Goal: Communication & Community: Share content

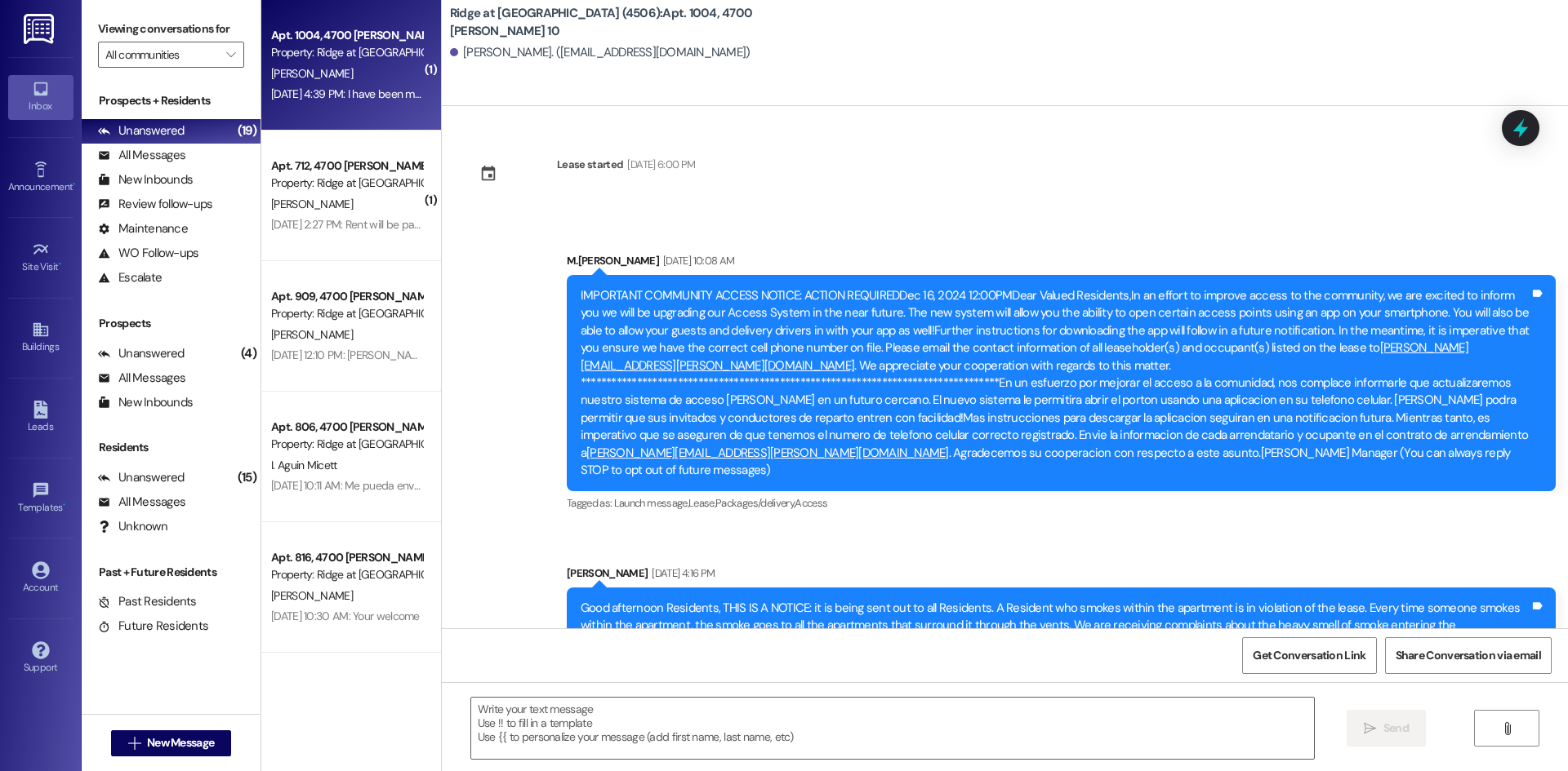
scroll to position [17218, 0]
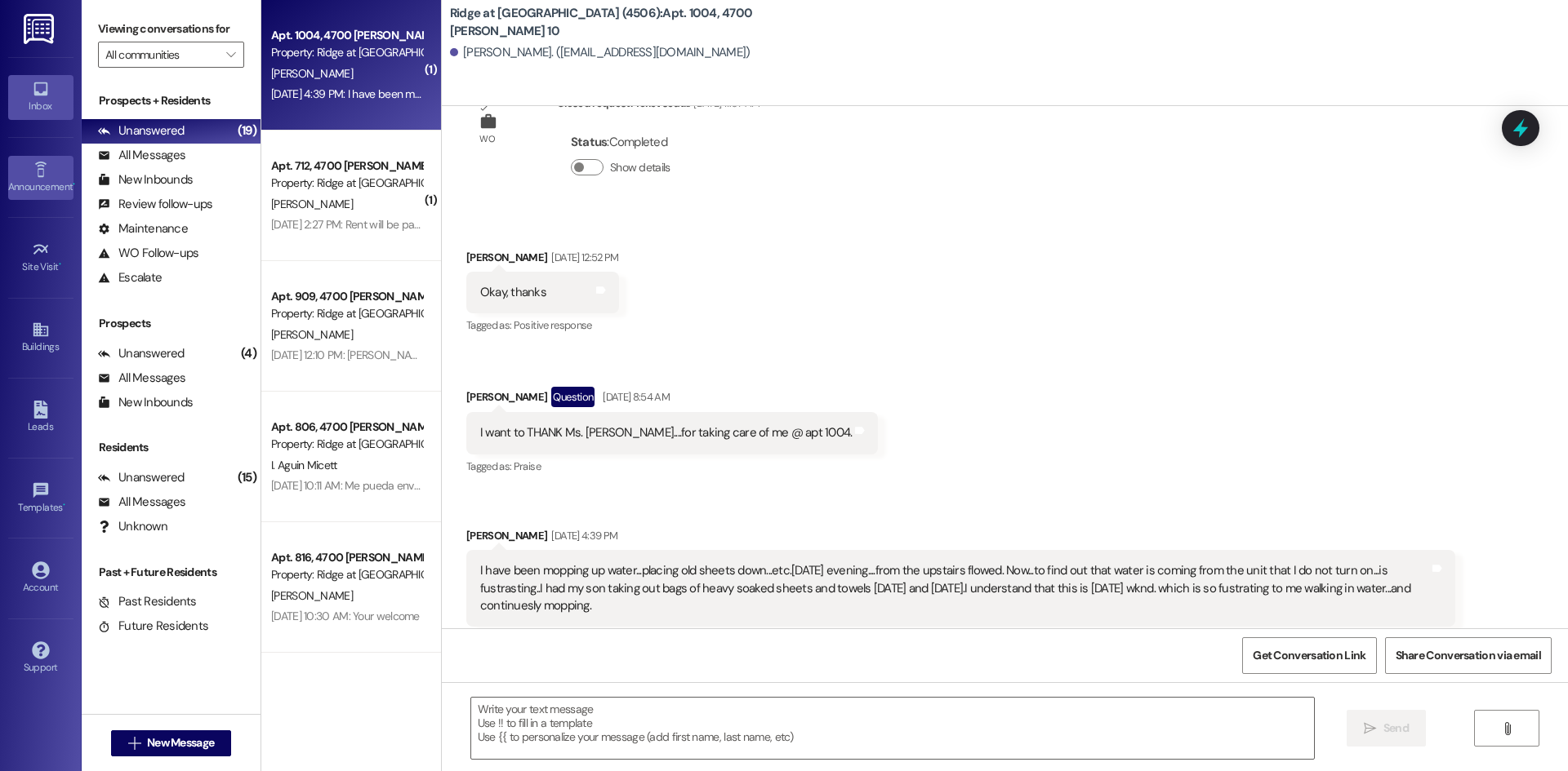
click at [37, 182] on div "Announcement •" at bounding box center [41, 187] width 82 height 16
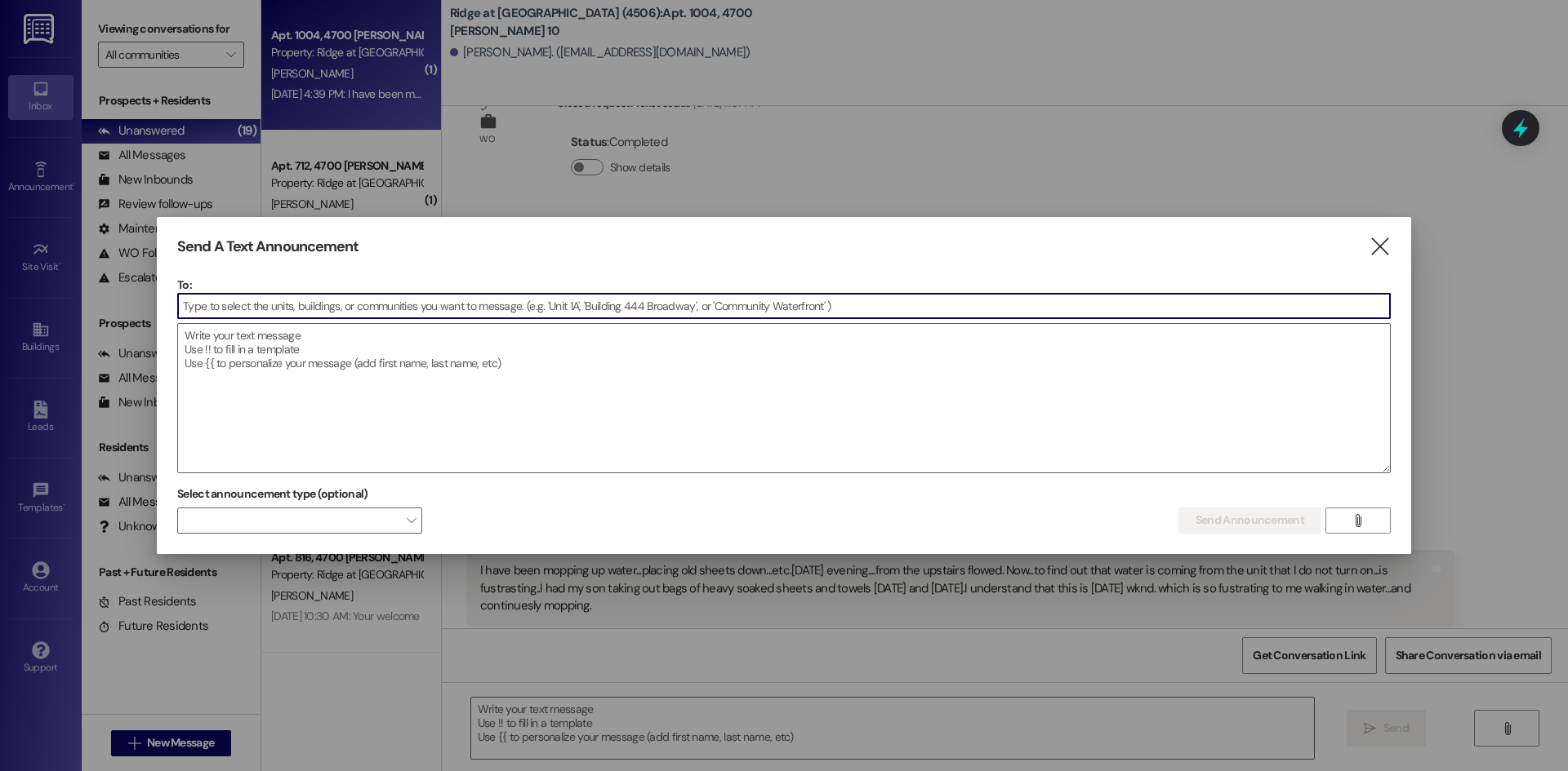
click at [260, 309] on input at bounding box center [784, 306] width 1212 height 25
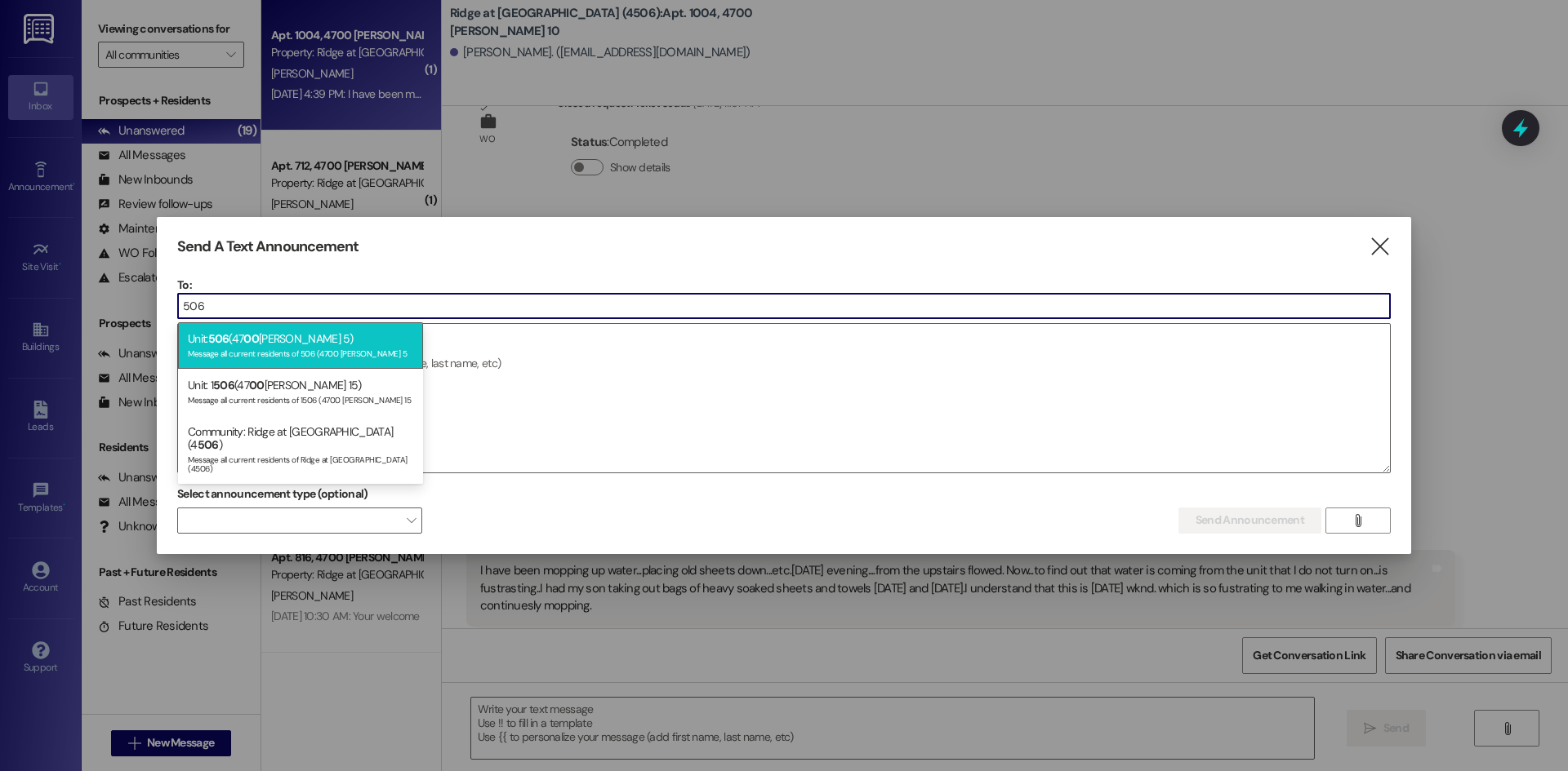
type input "506"
click at [325, 360] on div "Unit: 506 (47 00 [PERSON_NAME] 5) Message all current residents of 506 (4700 [P…" at bounding box center [301, 345] width 245 height 47
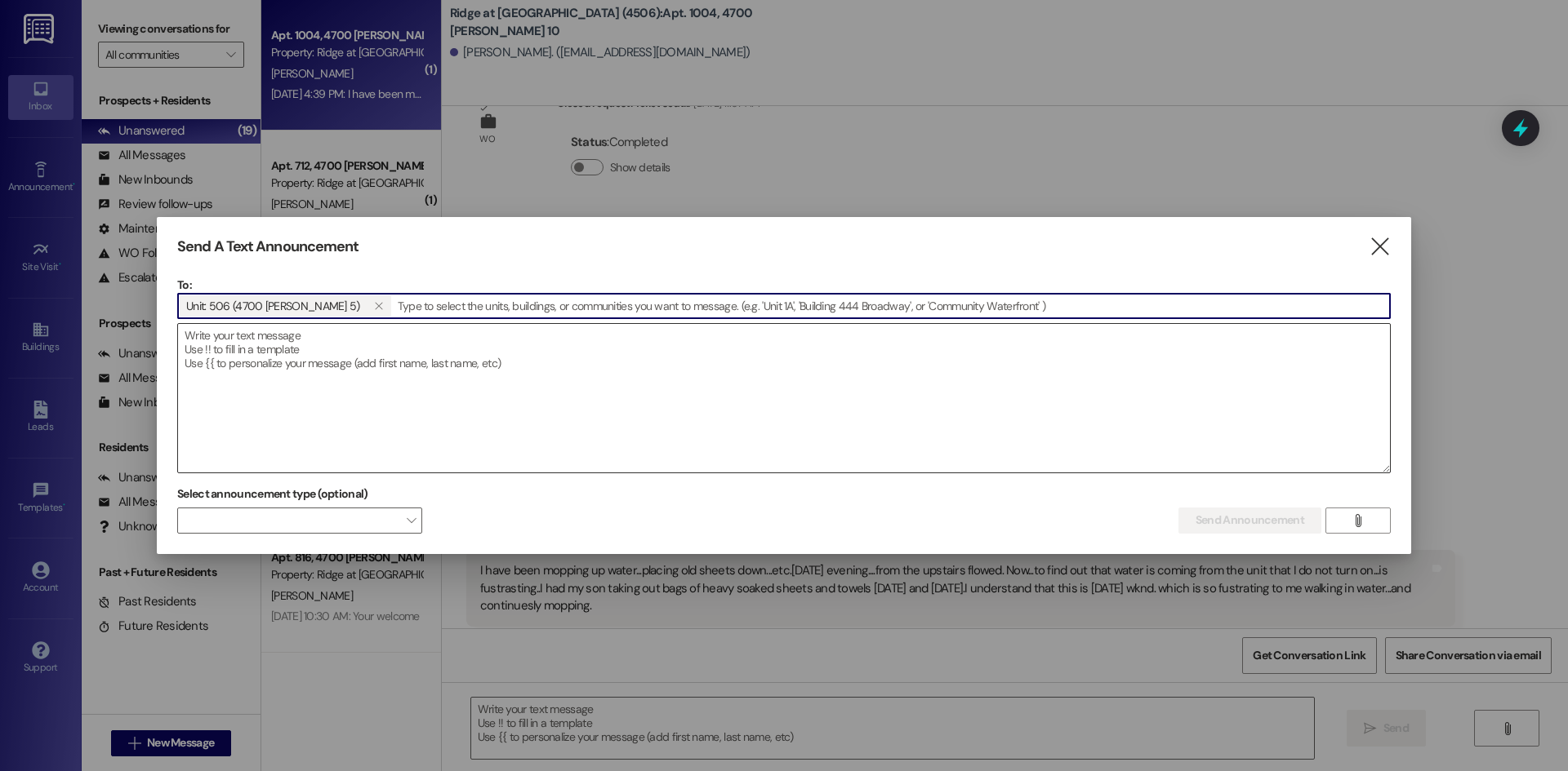
click at [283, 374] on textarea at bounding box center [784, 398] width 1212 height 149
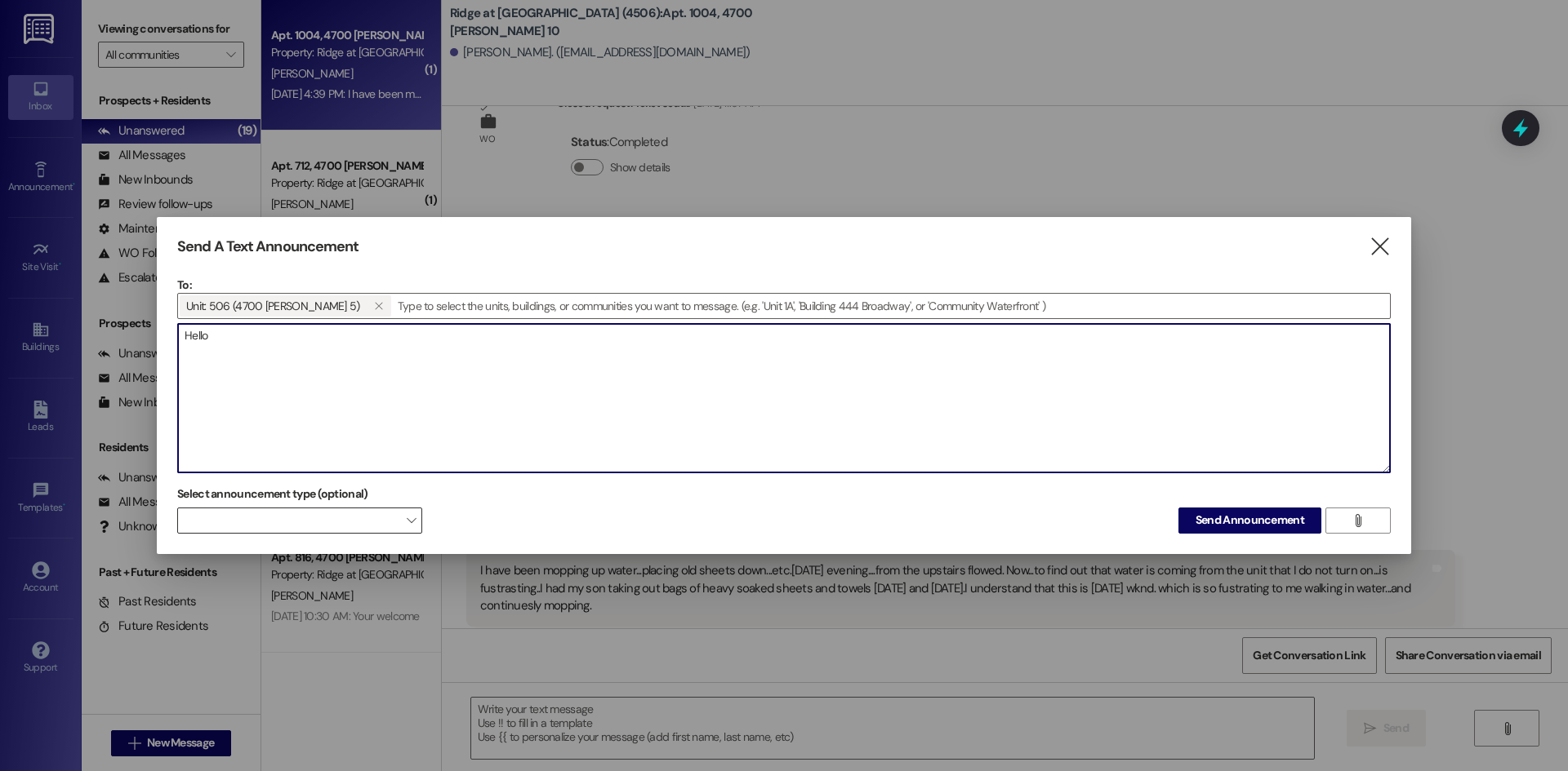
type textarea "Hello"
click at [386, 519] on span at bounding box center [300, 521] width 245 height 26
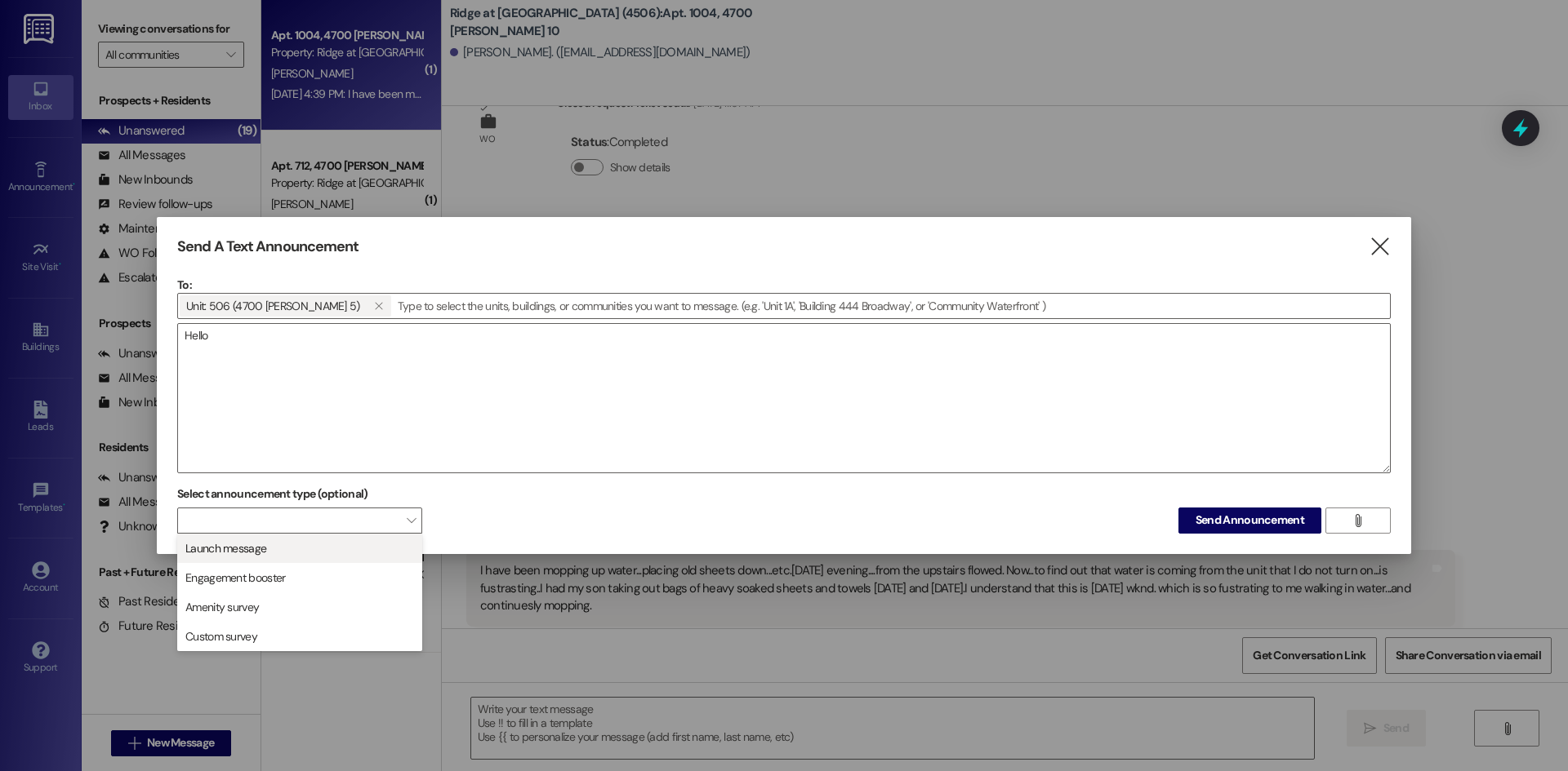
click at [354, 557] on span "Launch message" at bounding box center [300, 549] width 231 height 18
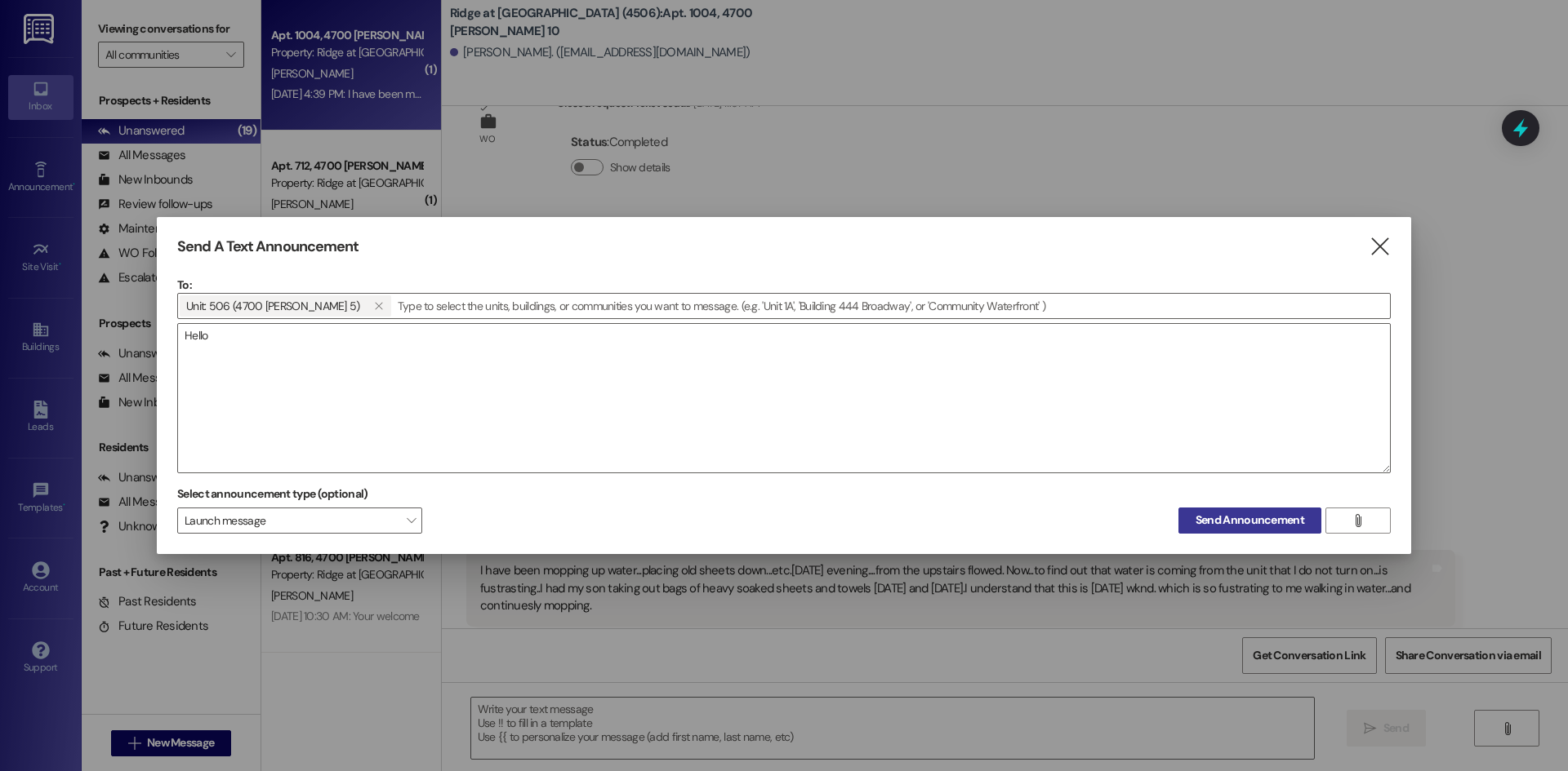
click at [1244, 519] on span "Send Announcement" at bounding box center [1250, 520] width 109 height 17
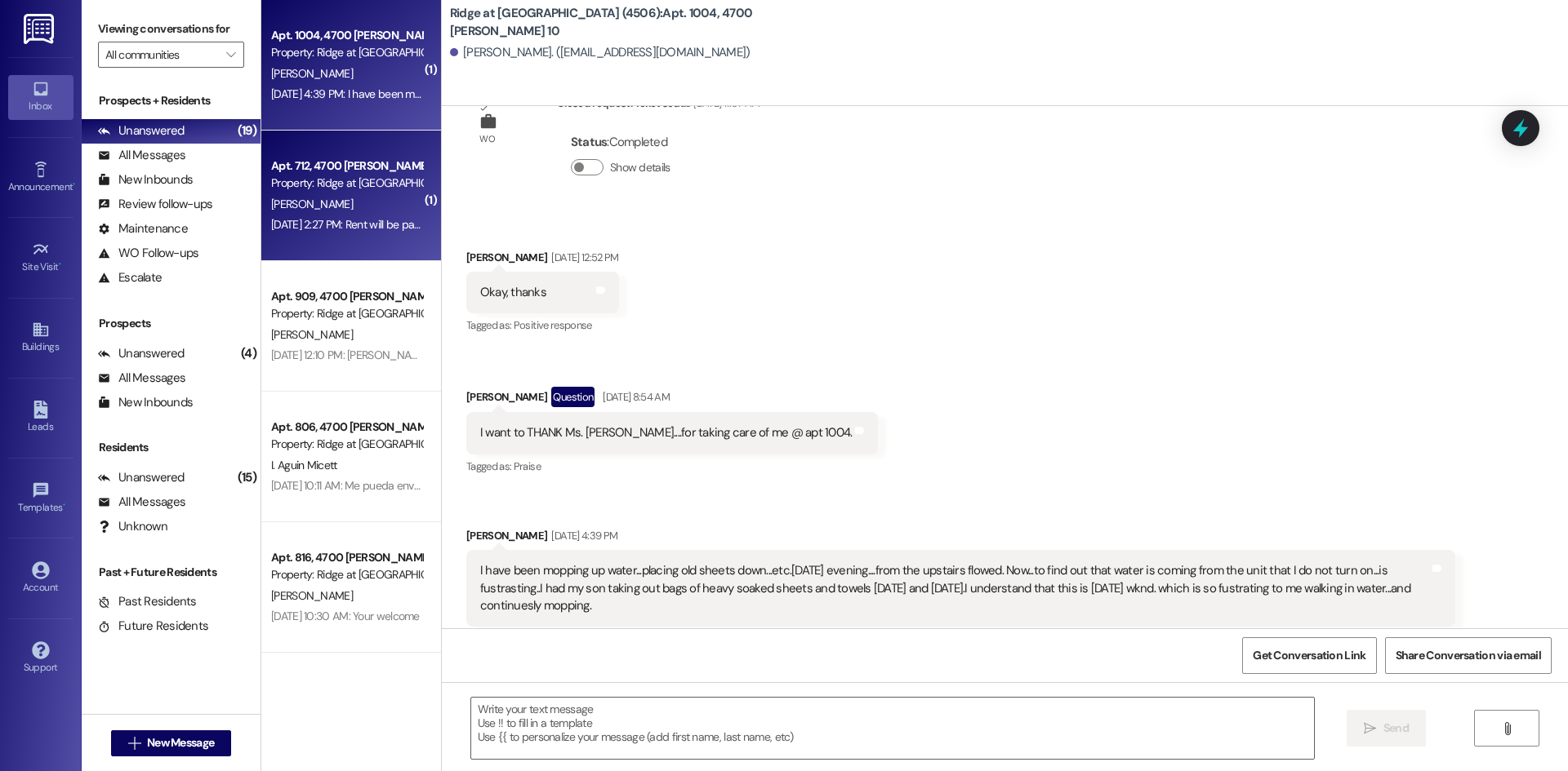
click at [316, 181] on div "Property: Ridge at [GEOGRAPHIC_DATA] (4506)" at bounding box center [346, 183] width 151 height 17
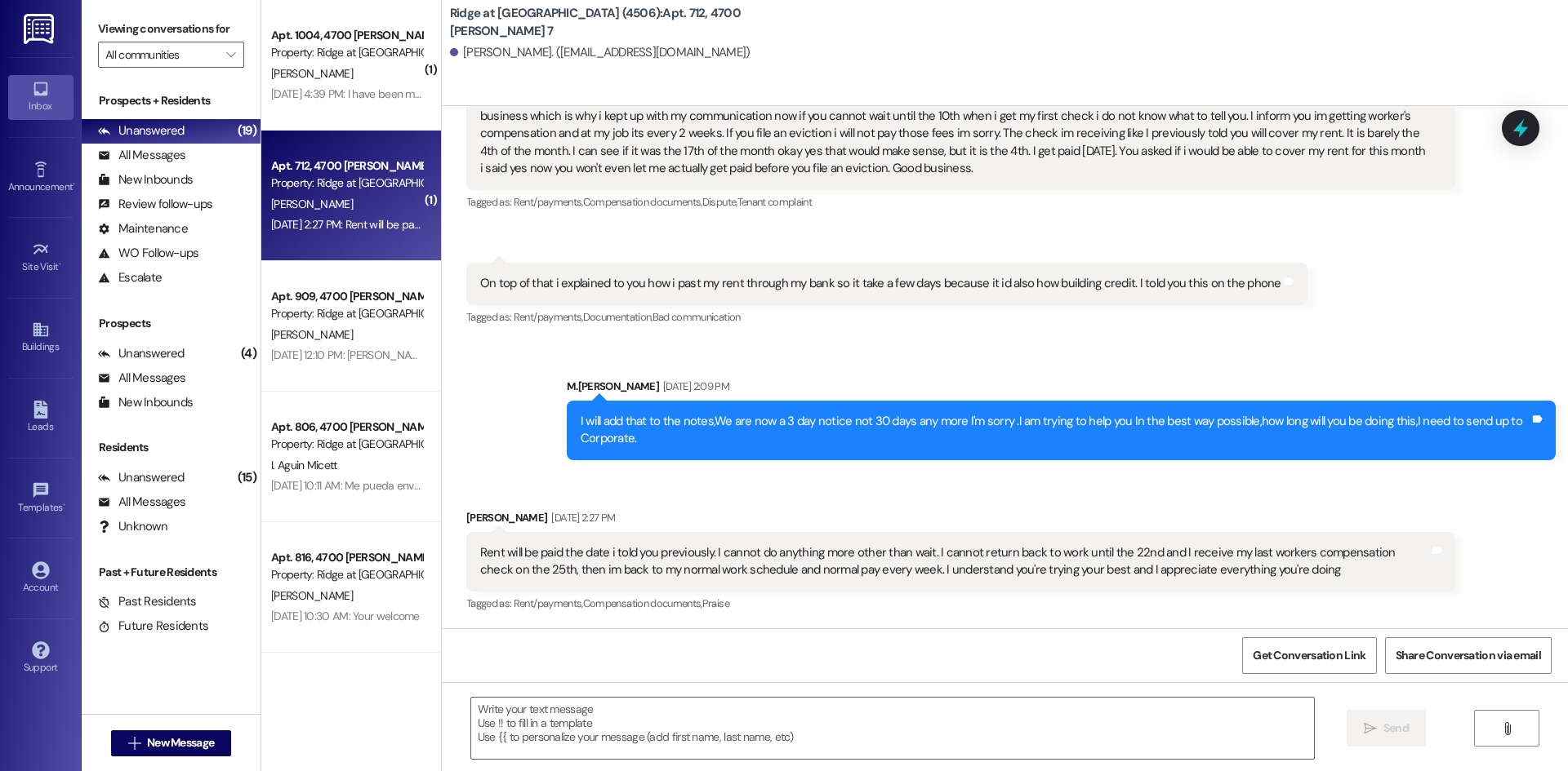
scroll to position [12737, 0]
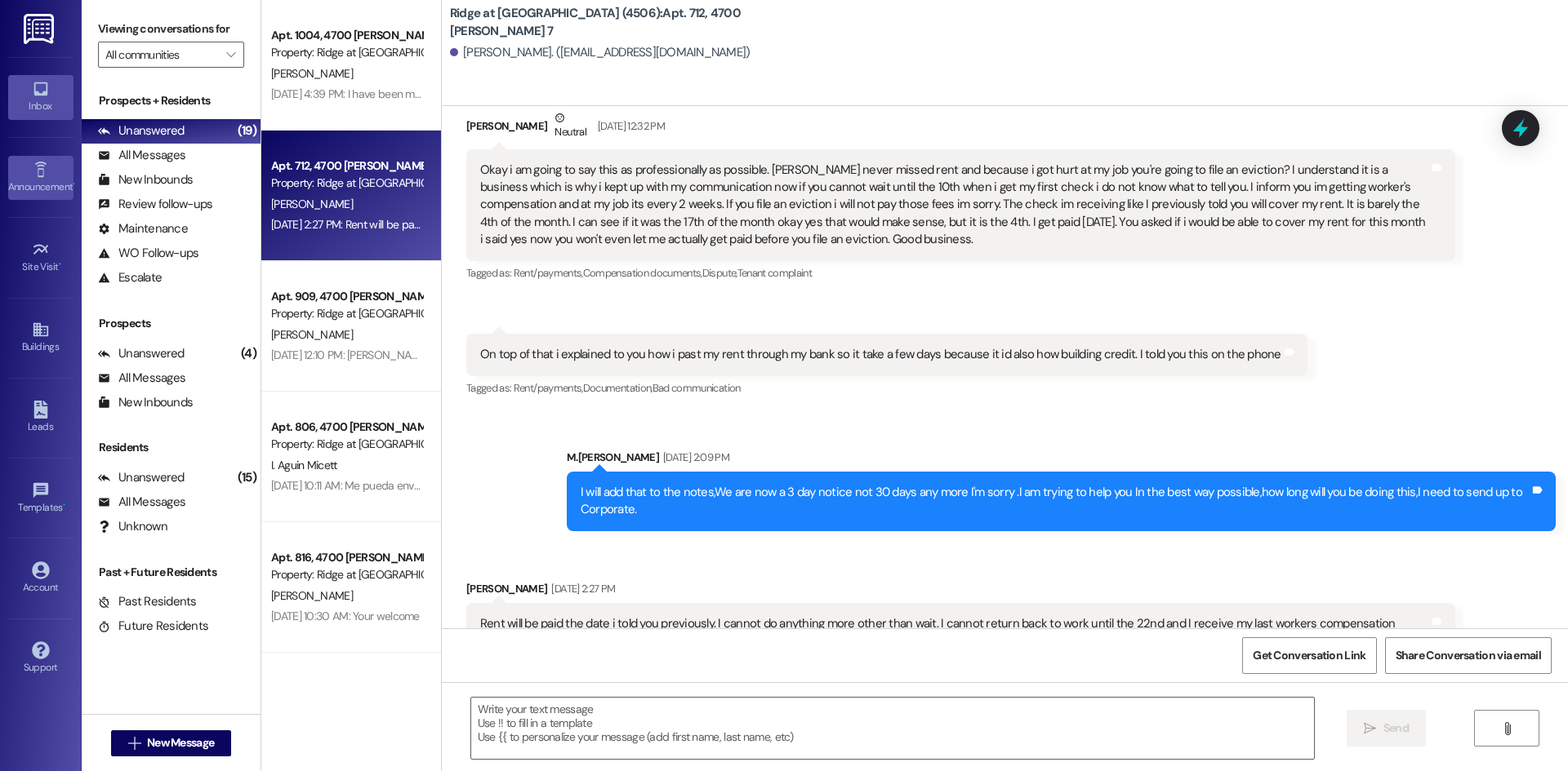
click at [43, 167] on icon at bounding box center [41, 170] width 18 height 18
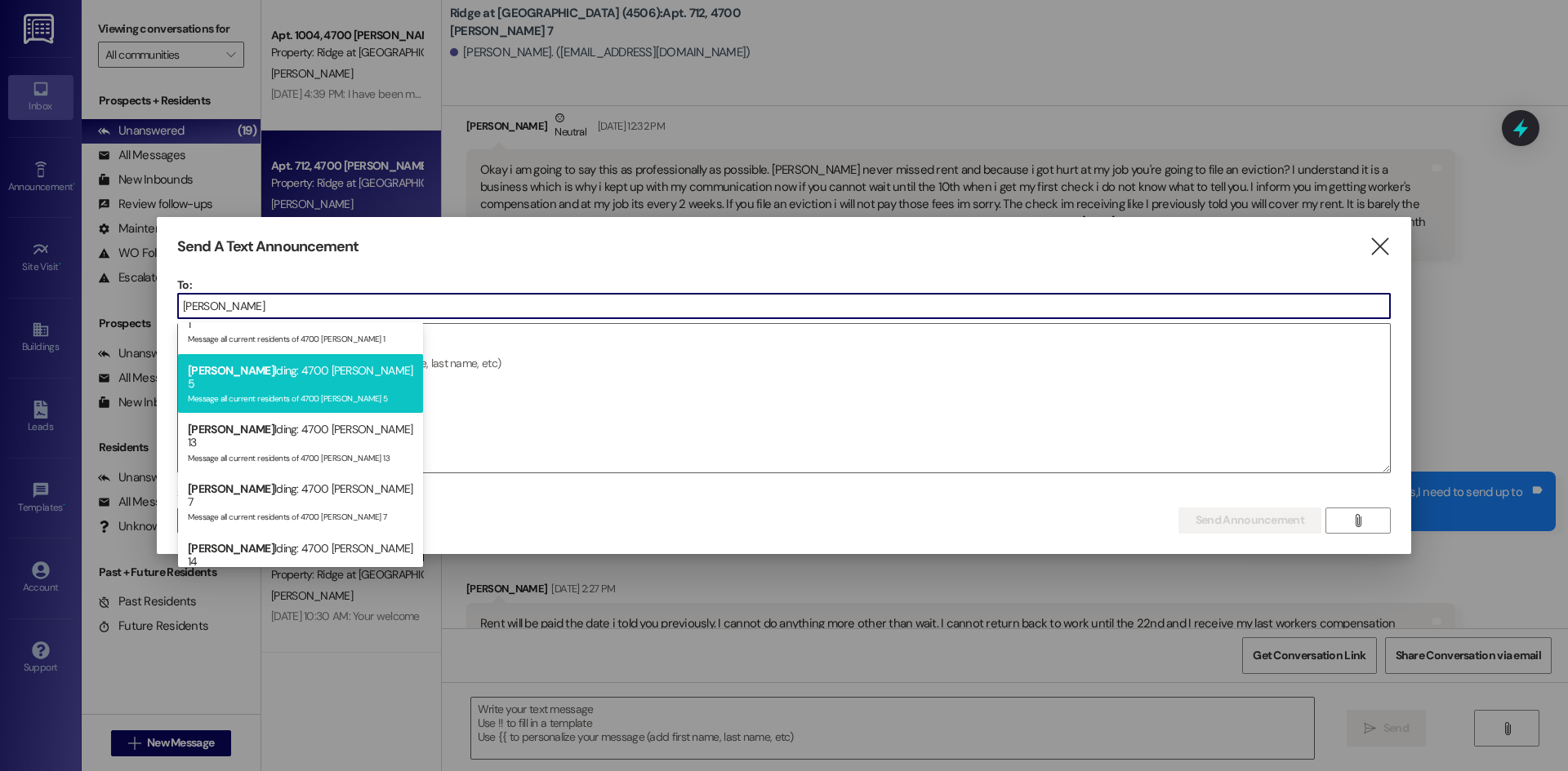
scroll to position [78, 0]
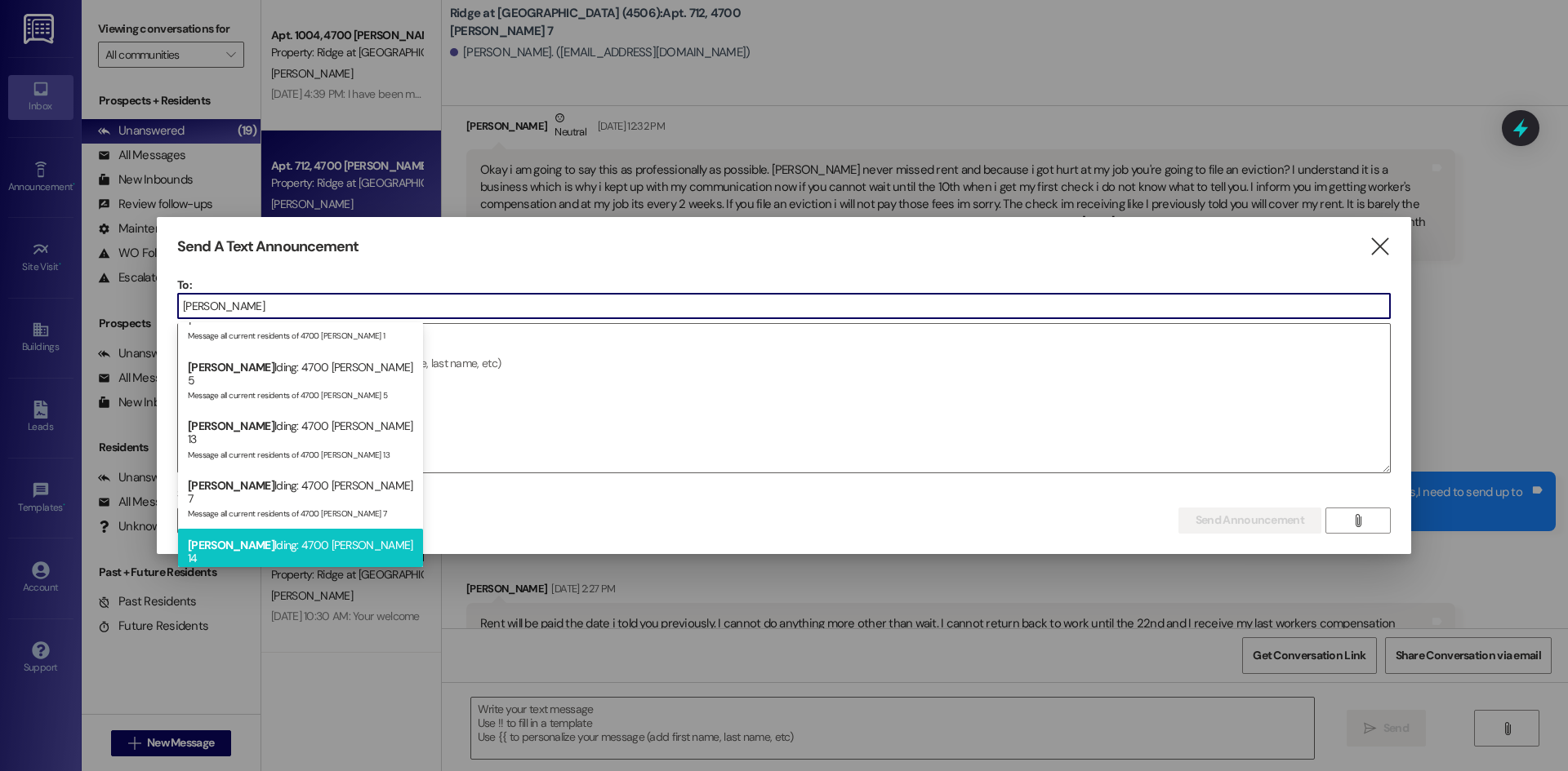
type input "[PERSON_NAME]"
click at [292, 529] on div "[PERSON_NAME] lding: 4700 [PERSON_NAME] 14 Message all current residents of 470…" at bounding box center [301, 558] width 245 height 60
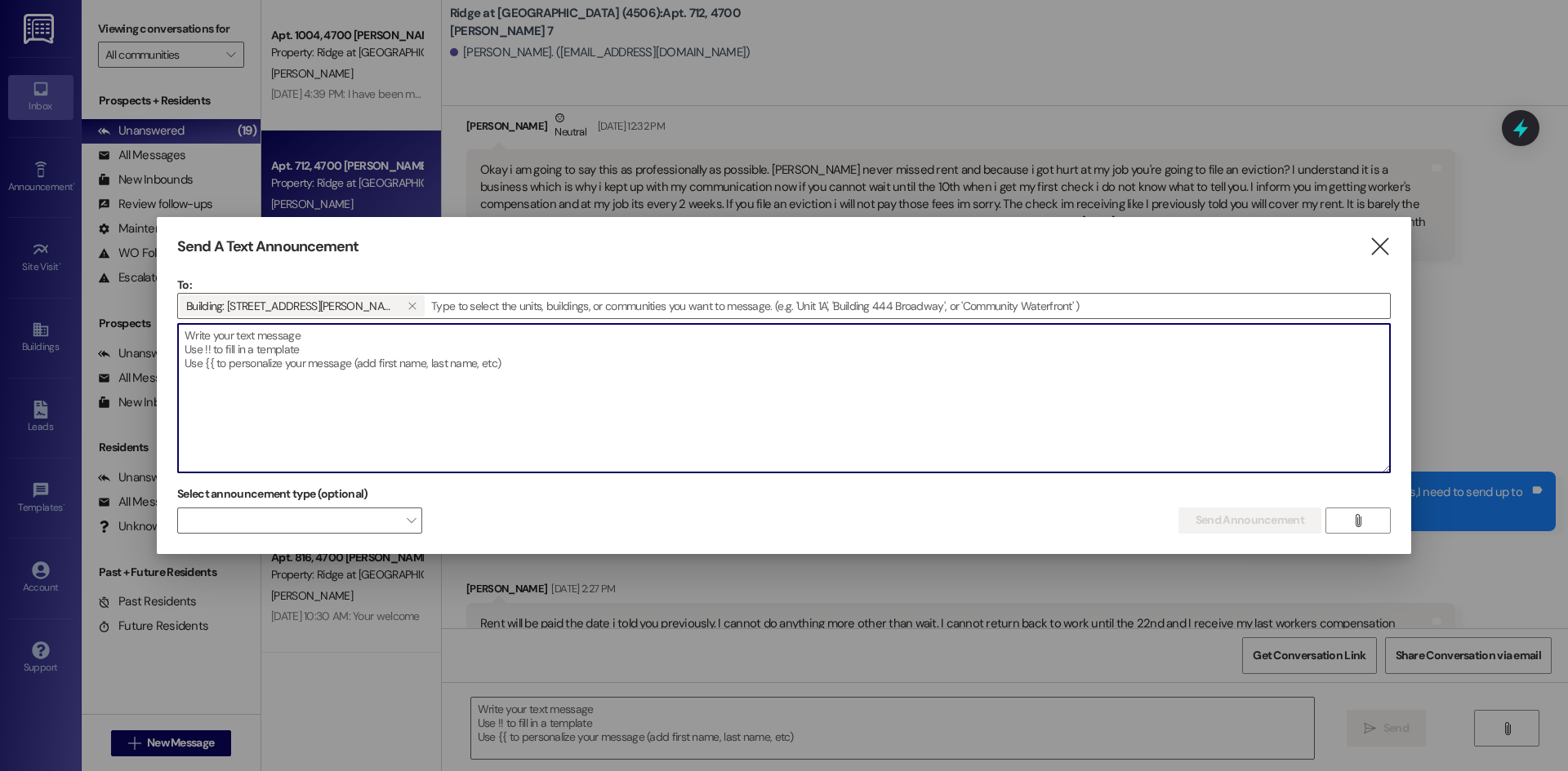
click at [214, 346] on textarea at bounding box center [784, 398] width 1212 height 149
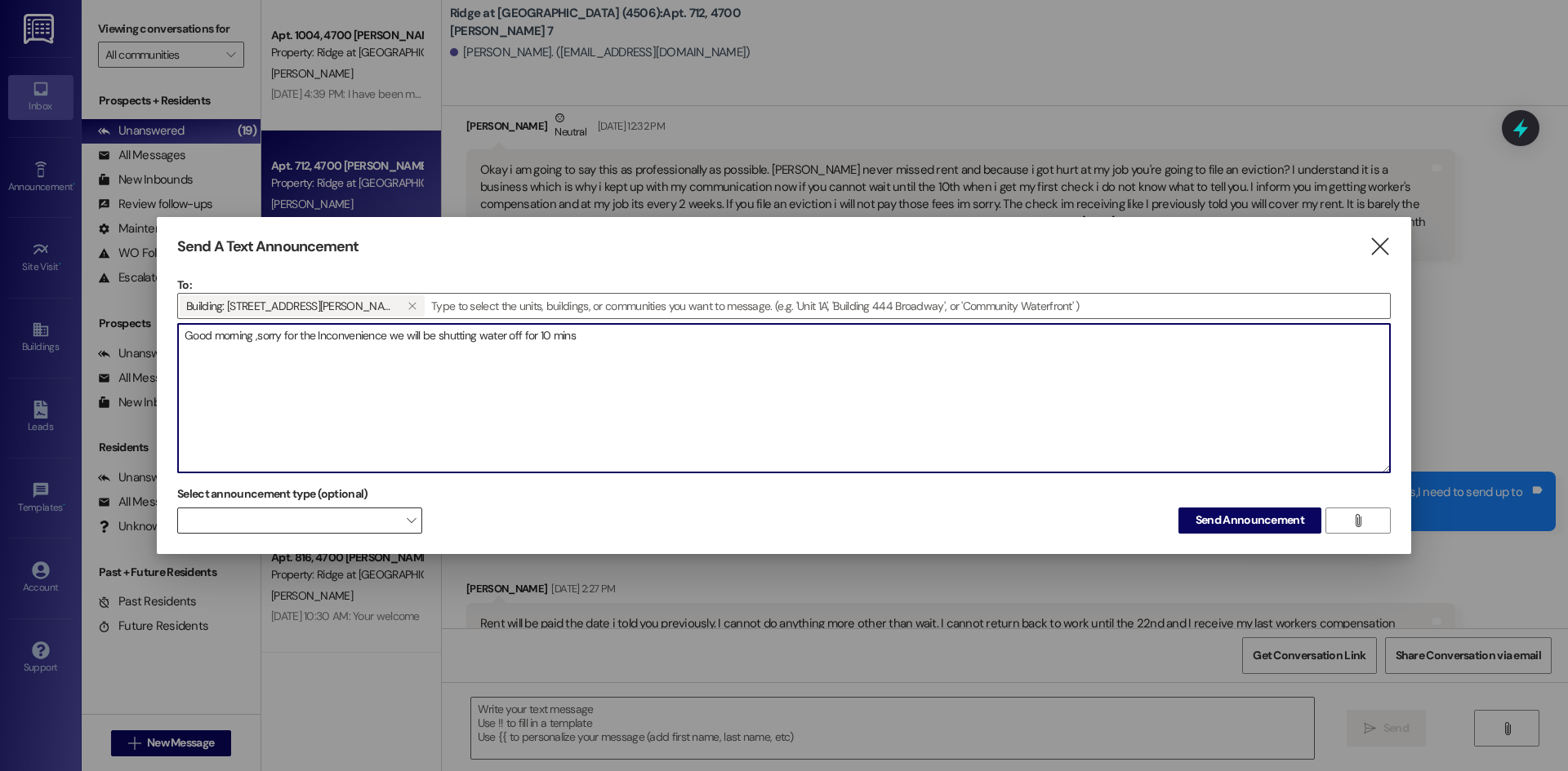
type textarea "Good morning ,sorry for the Inconvenience we will be shutting water off for 10 …"
click at [395, 512] on span at bounding box center [300, 521] width 245 height 26
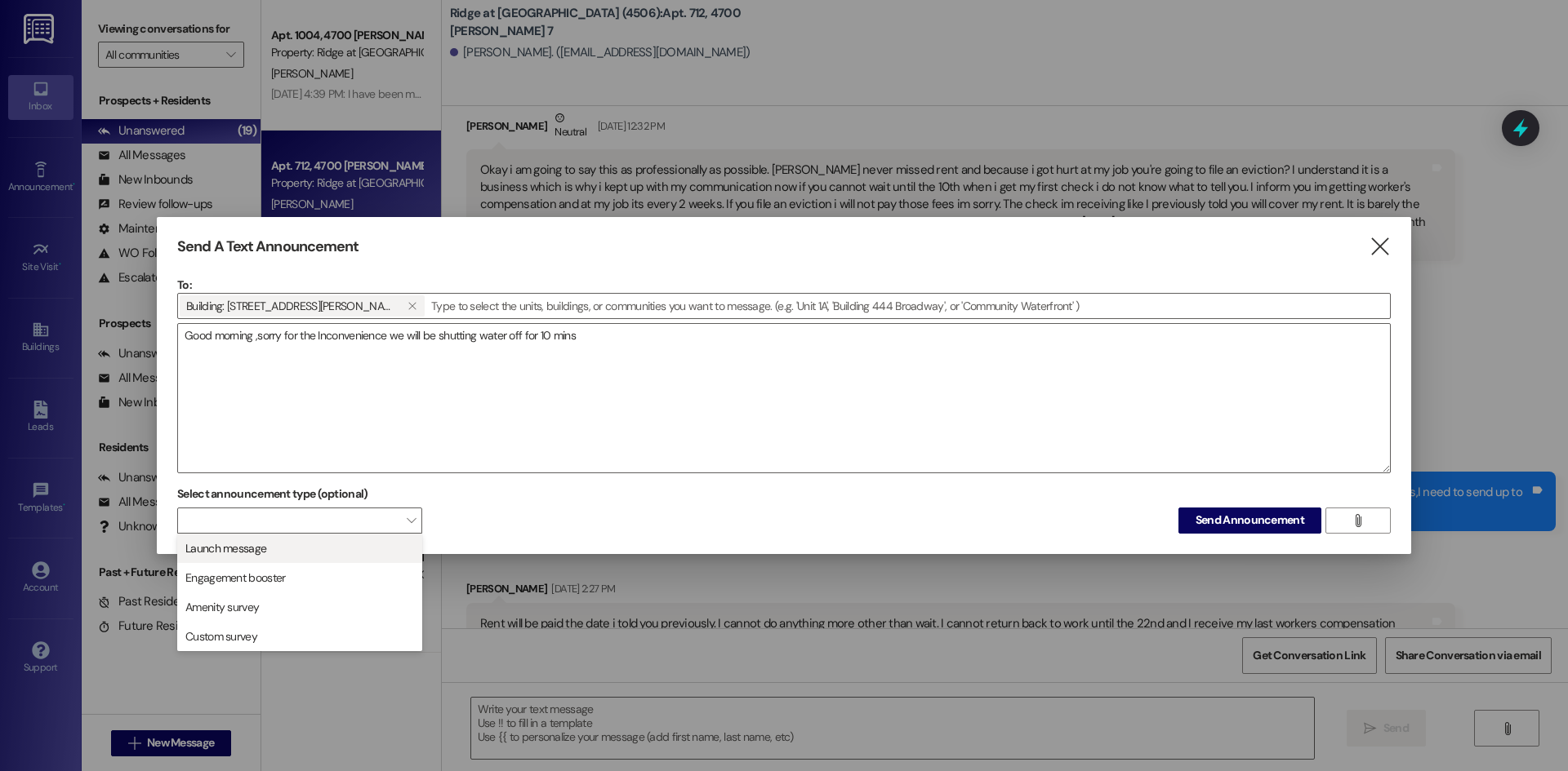
click at [384, 545] on span "Launch message" at bounding box center [300, 549] width 231 height 18
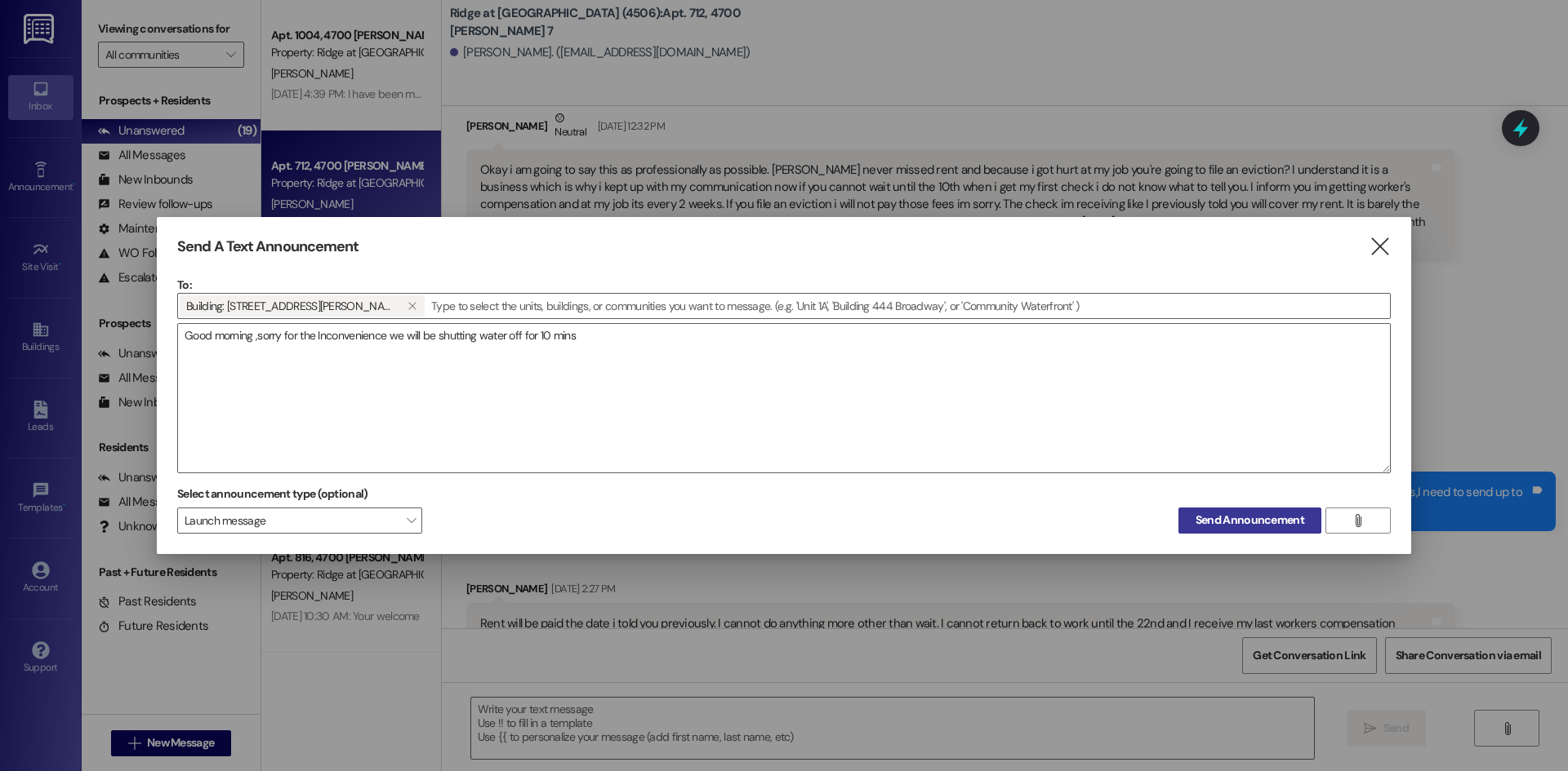
click at [1200, 527] on span "Send Announcement" at bounding box center [1250, 520] width 109 height 17
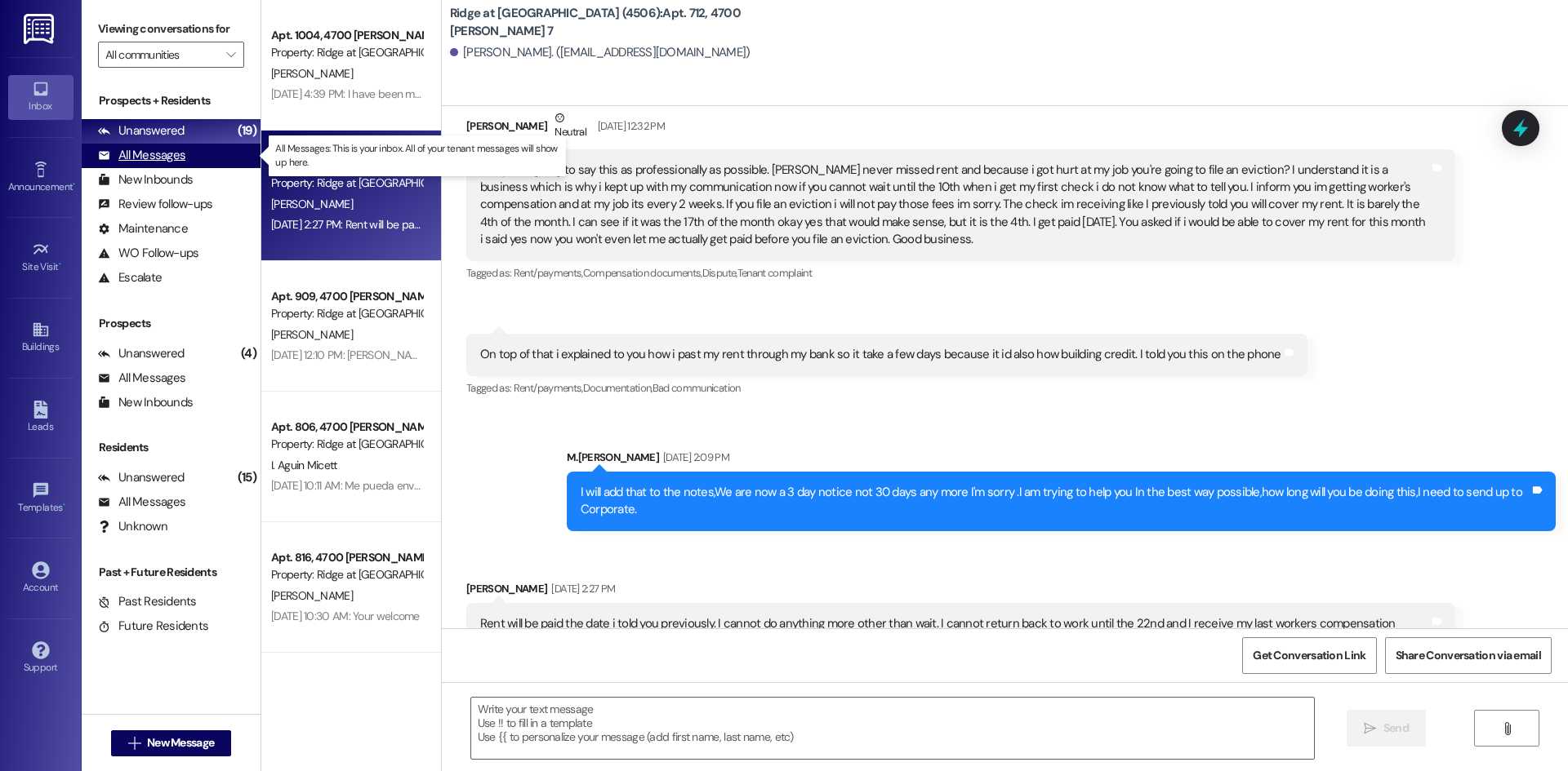
click at [128, 153] on div "All Messages" at bounding box center [142, 155] width 88 height 17
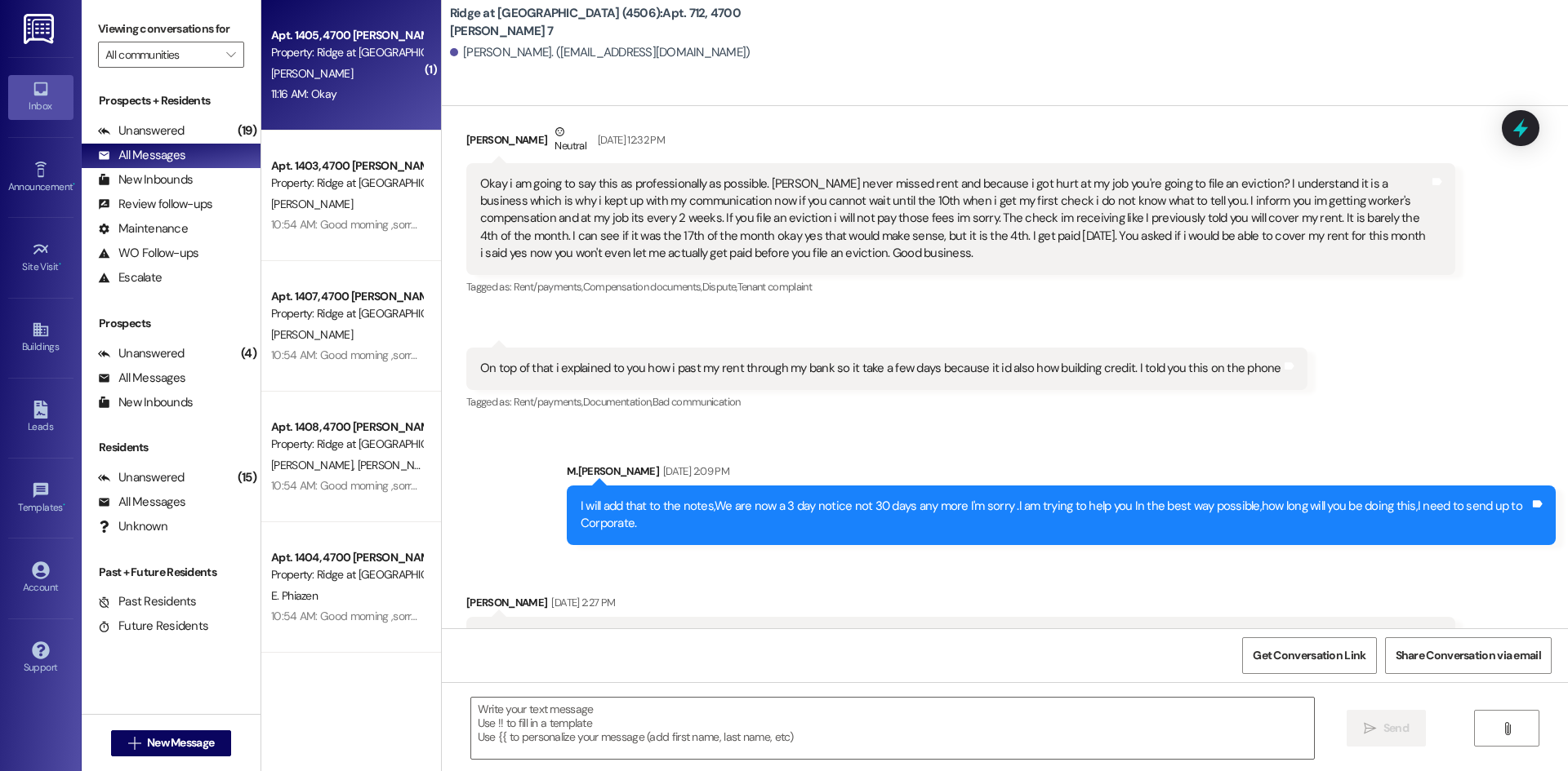
scroll to position [12737, 0]
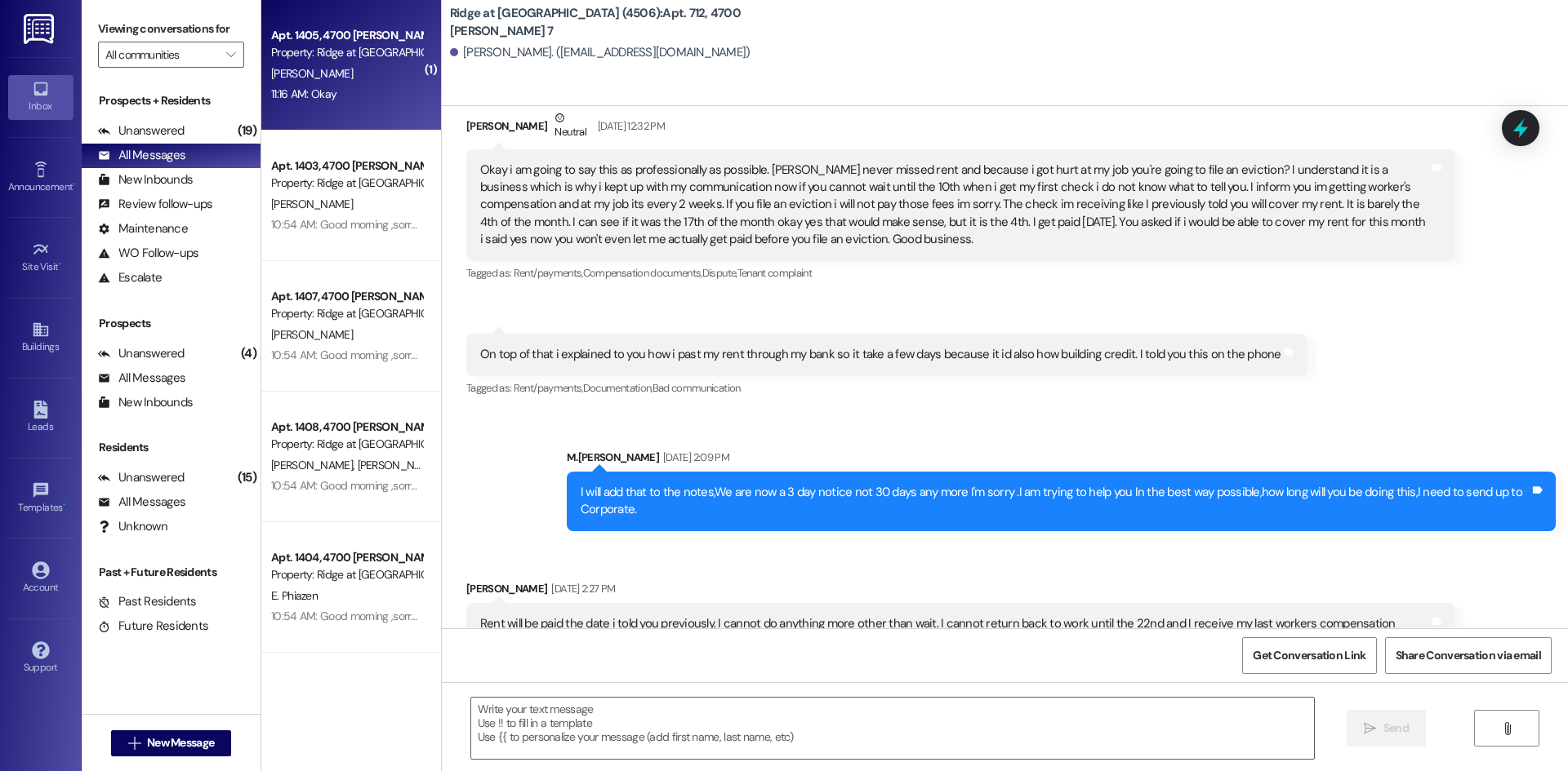
click at [373, 93] on div "11:16 AM: Okay 11:16 AM: Okay" at bounding box center [346, 94] width 155 height 20
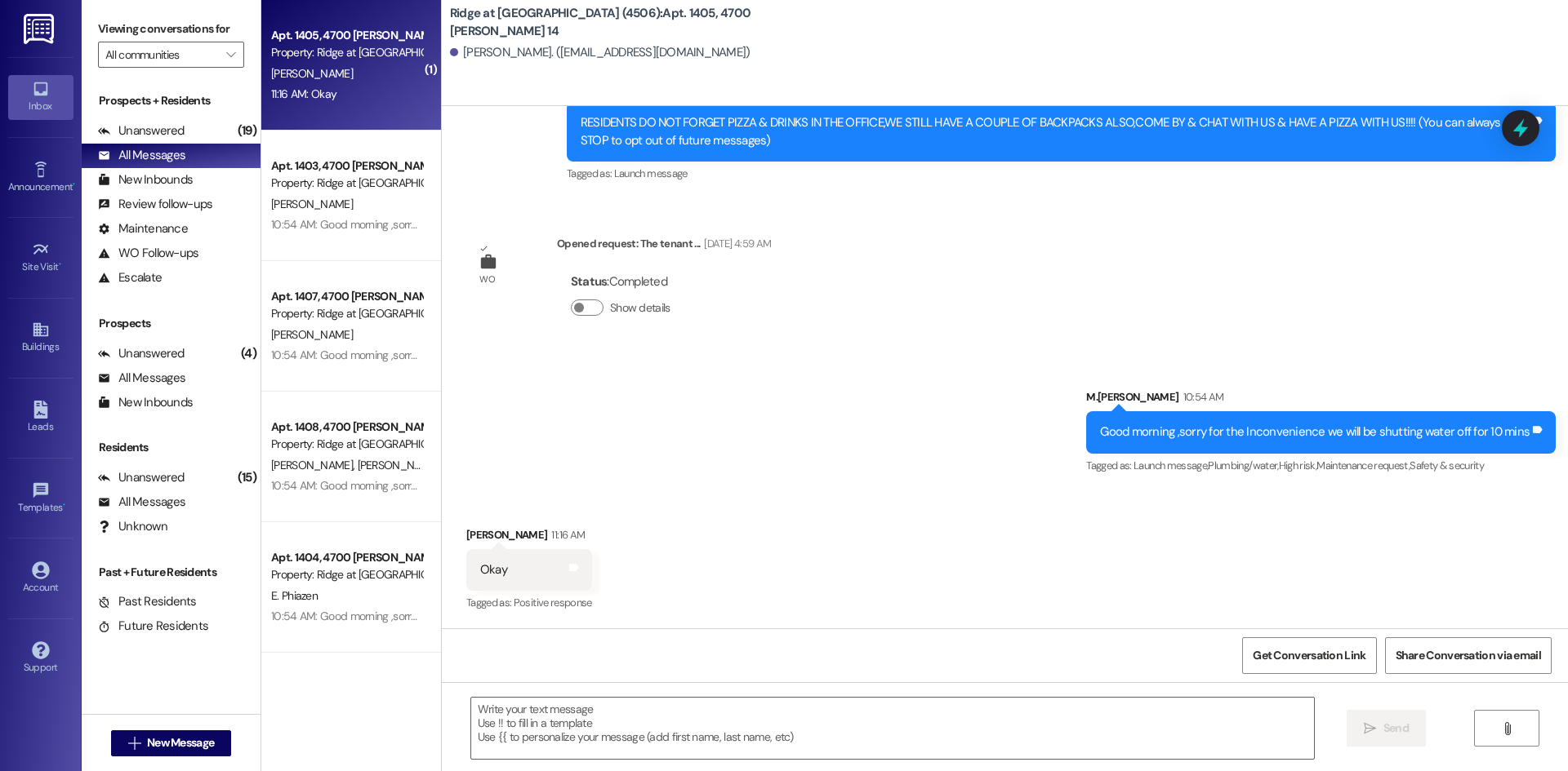
scroll to position [204, 0]
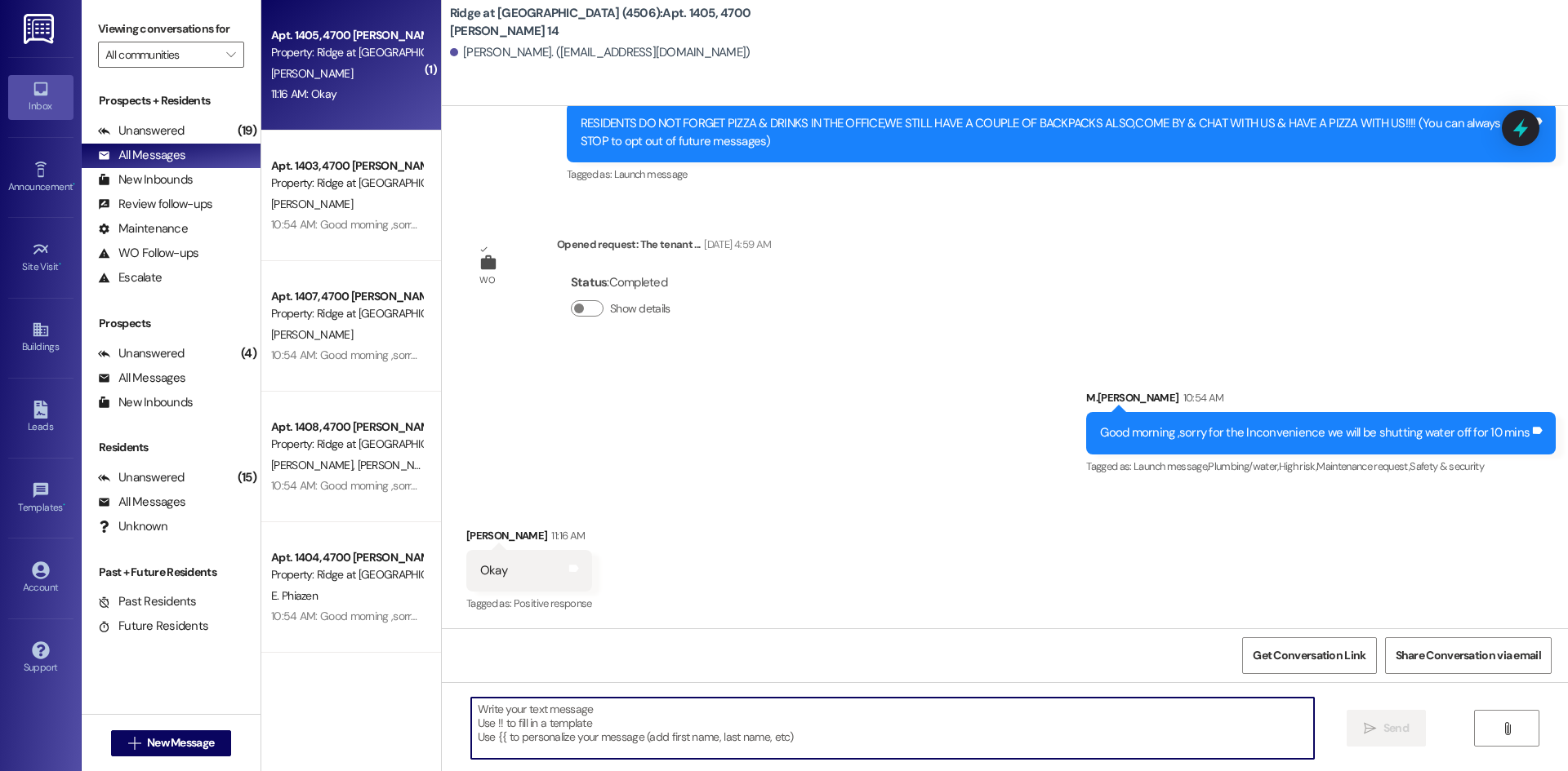
click at [546, 723] on textarea at bounding box center [892, 728] width 842 height 61
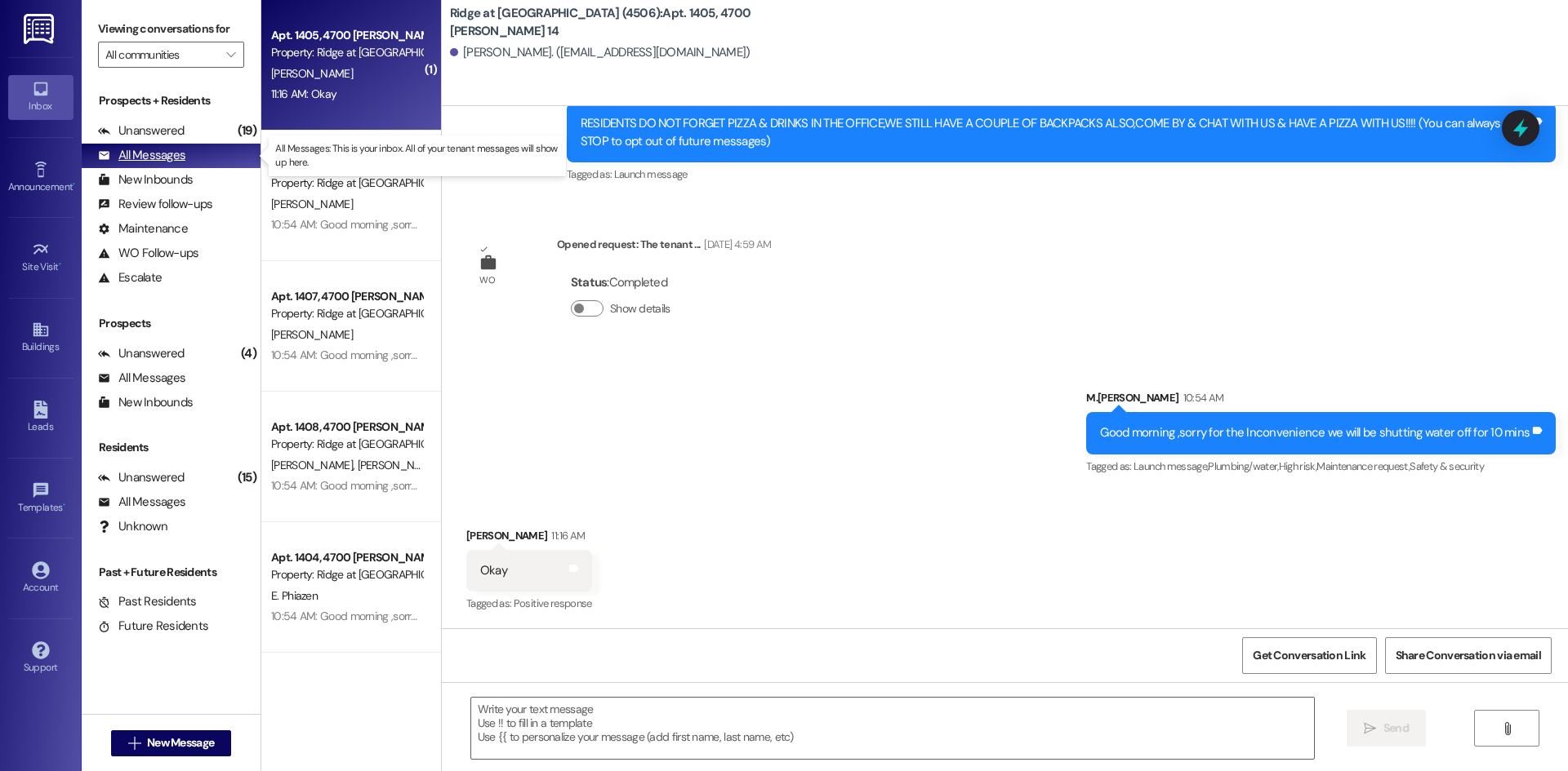
click at [195, 155] on div "All Messages (undefined)" at bounding box center [171, 156] width 179 height 25
